Goal: Task Accomplishment & Management: Use online tool/utility

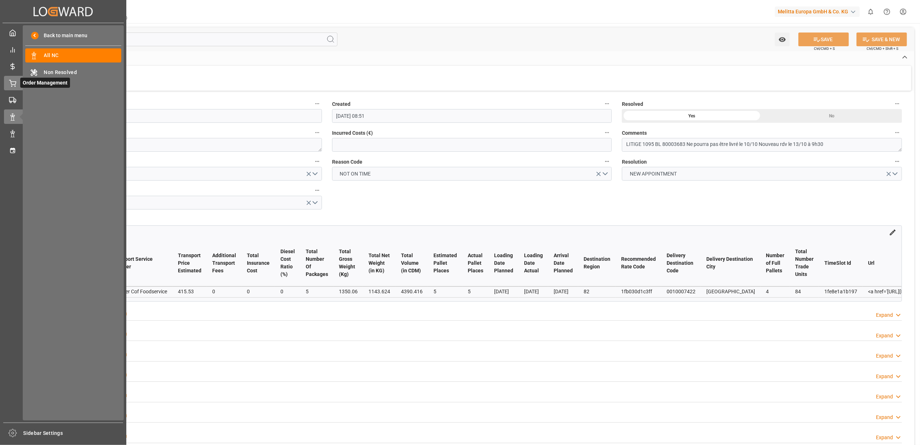
click at [14, 78] on div "Order Management Order Management" at bounding box center [63, 83] width 118 height 14
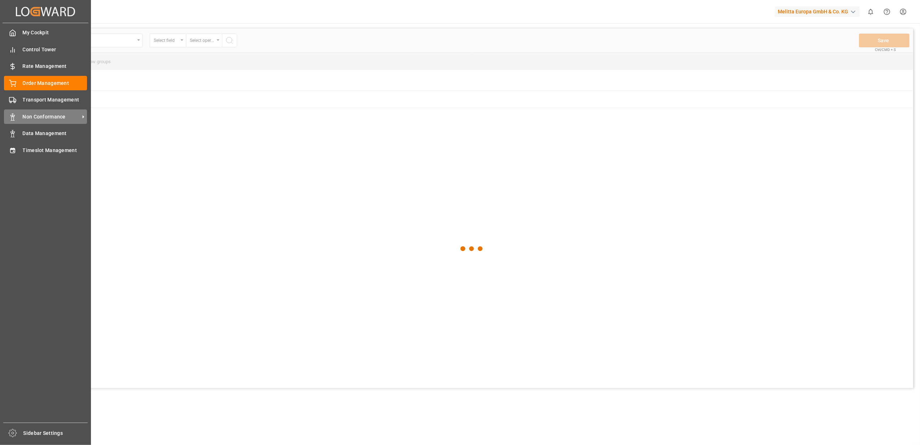
click at [40, 110] on div "Non Conformance Non Conformance" at bounding box center [45, 116] width 83 height 14
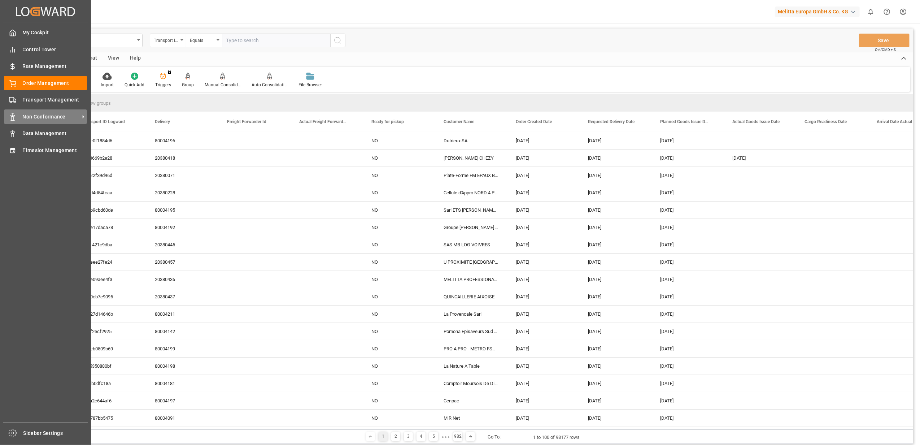
click at [19, 109] on div "Non Conformance Non Conformance" at bounding box center [45, 116] width 83 height 14
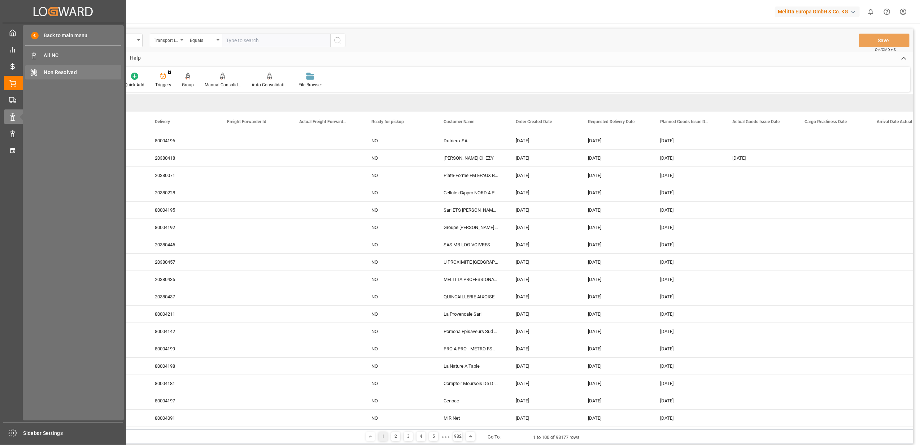
click at [64, 69] on span "Non Resolved" at bounding box center [83, 73] width 78 height 8
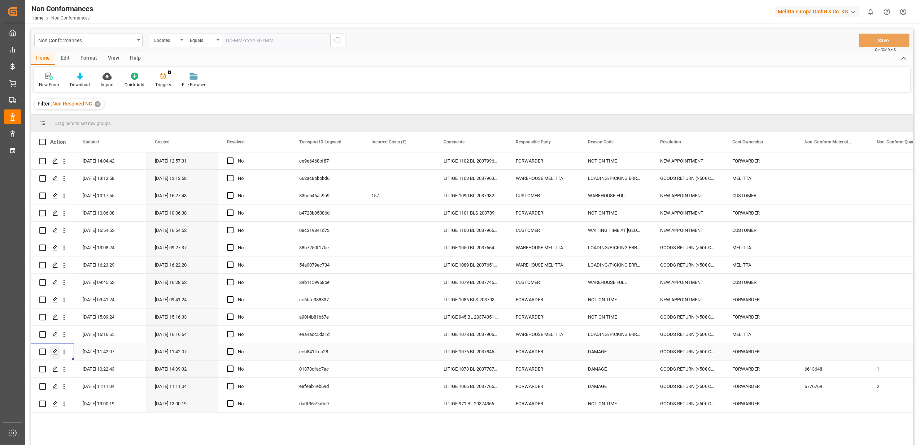
click at [55, 352] on icon "Press SPACE to select this row." at bounding box center [55, 352] width 6 height 6
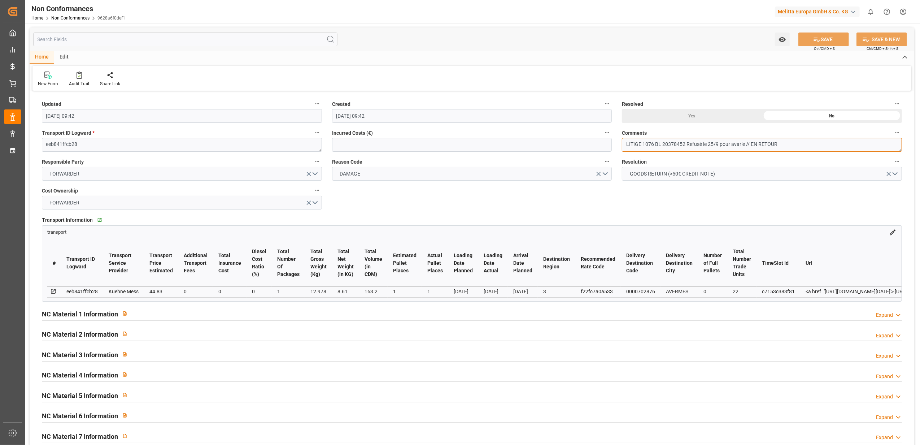
drag, startPoint x: 767, startPoint y: 143, endPoint x: 751, endPoint y: 144, distance: 16.2
click at [751, 144] on textarea "LITIGE 1076 BL 20378452 Refusé le 25/9 pour avarie // EN RETOUR" at bounding box center [762, 145] width 280 height 14
type textarea "LITIGE 1076 BL 20378452 Refusé le 25/9 pour avarie // BE 688 CASSE A FACTURER D…"
click at [822, 36] on button "SAVE" at bounding box center [823, 39] width 51 height 14
type input "[DATE] 12:06"
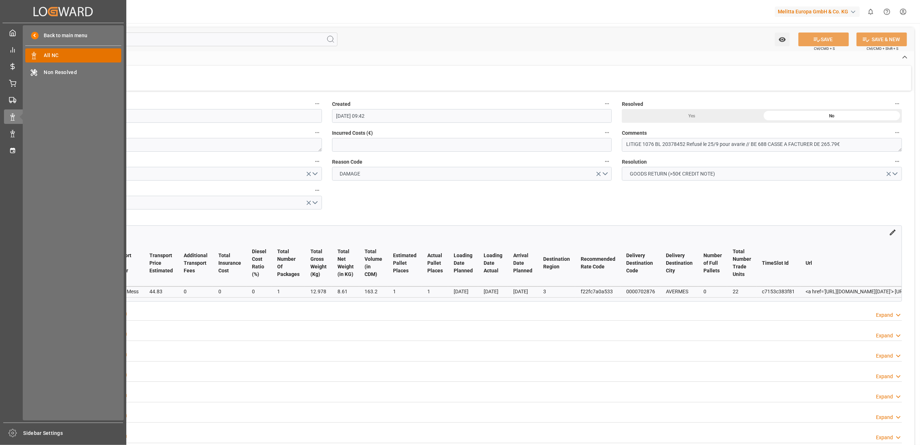
click at [75, 53] on span "All NC" at bounding box center [83, 56] width 78 height 8
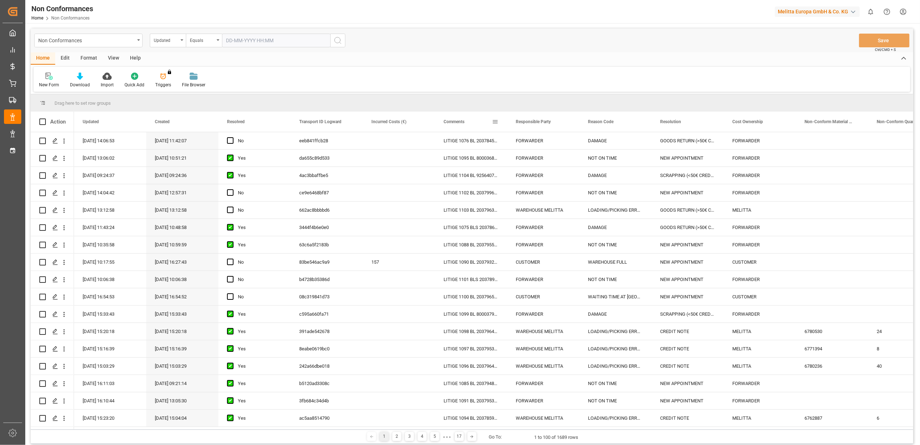
click at [493, 121] on span at bounding box center [495, 121] width 6 height 6
click at [530, 123] on span "filter" at bounding box center [528, 122] width 6 height 6
click at [562, 142] on span "Filtering operator" at bounding box center [560, 142] width 6 height 6
click at [530, 174] on div "Fuzzy search" at bounding box center [528, 177] width 71 height 12
click at [530, 165] on input "Filter Value" at bounding box center [528, 160] width 71 height 14
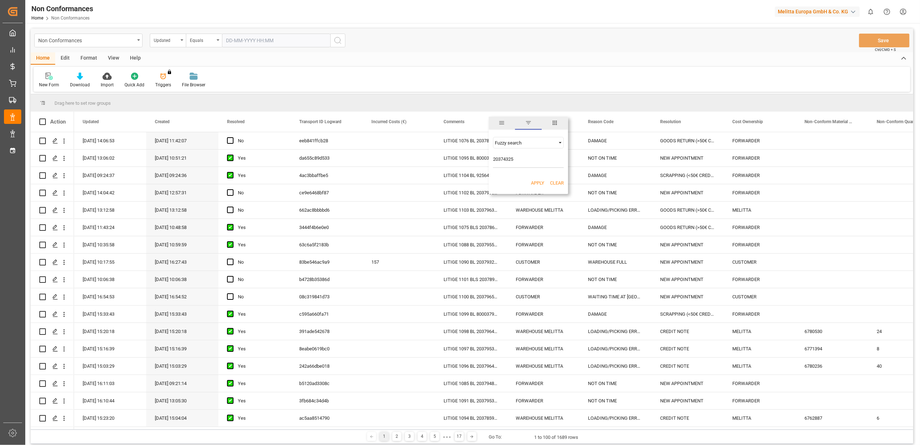
type input "20374325"
click at [538, 182] on button "Apply" at bounding box center [537, 182] width 13 height 7
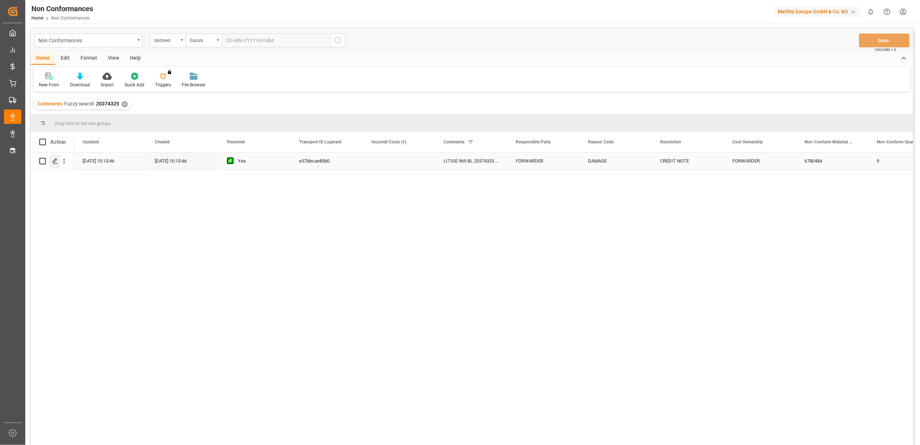
click at [57, 159] on icon "Press SPACE to select this row." at bounding box center [55, 161] width 6 height 6
